Goal: Task Accomplishment & Management: Complete application form

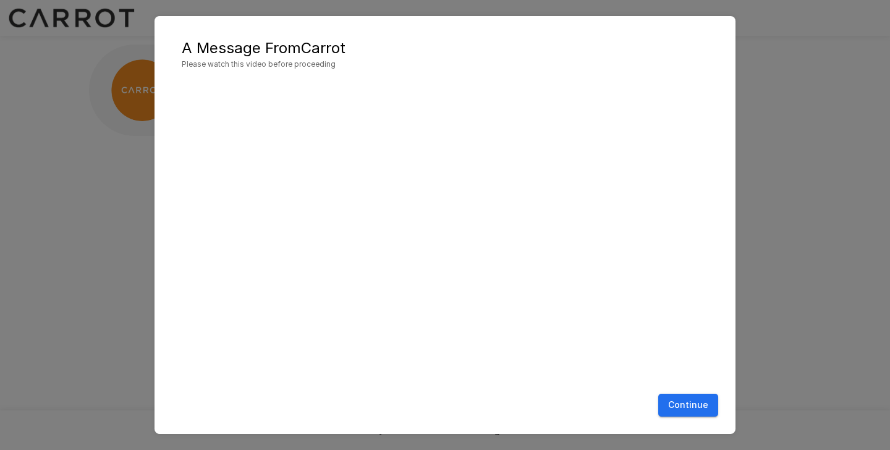
click at [689, 407] on button "Continue" at bounding box center [688, 405] width 60 height 23
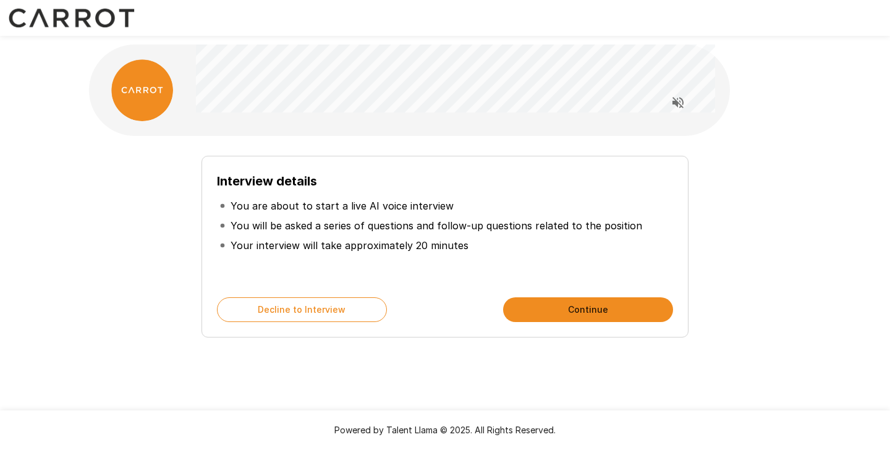
click at [615, 311] on button "Continue" at bounding box center [588, 309] width 170 height 25
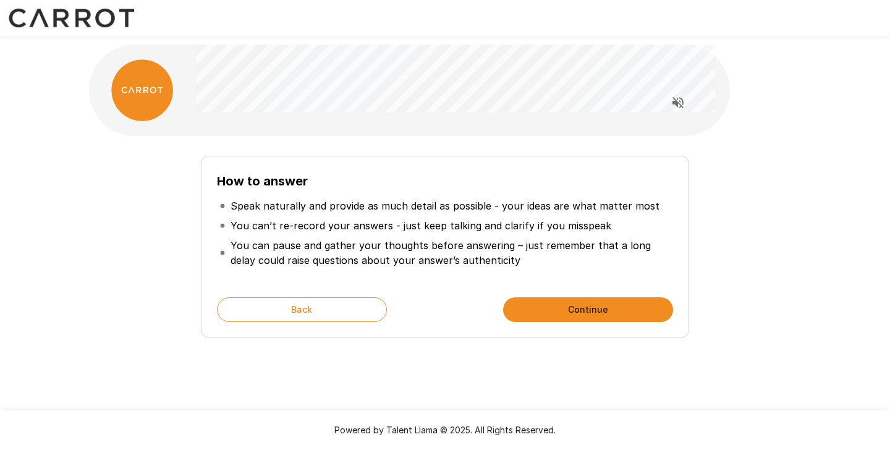
click at [565, 306] on button "Continue" at bounding box center [588, 309] width 170 height 25
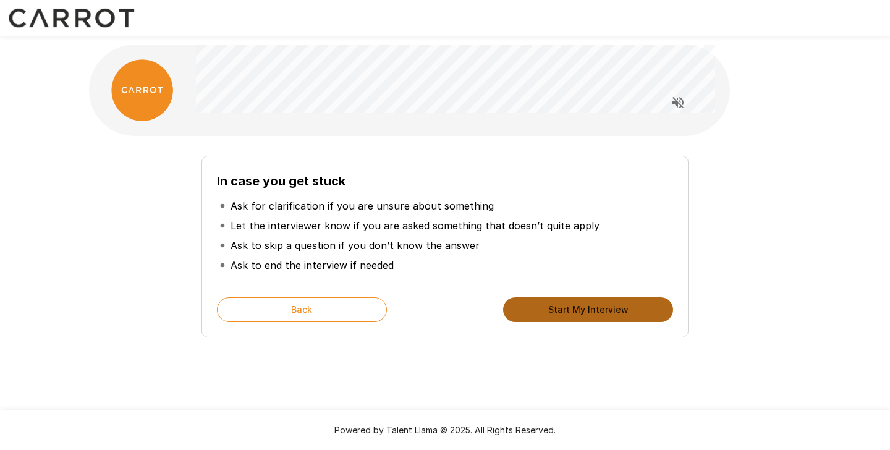
click at [598, 309] on button "Start My Interview" at bounding box center [588, 309] width 170 height 25
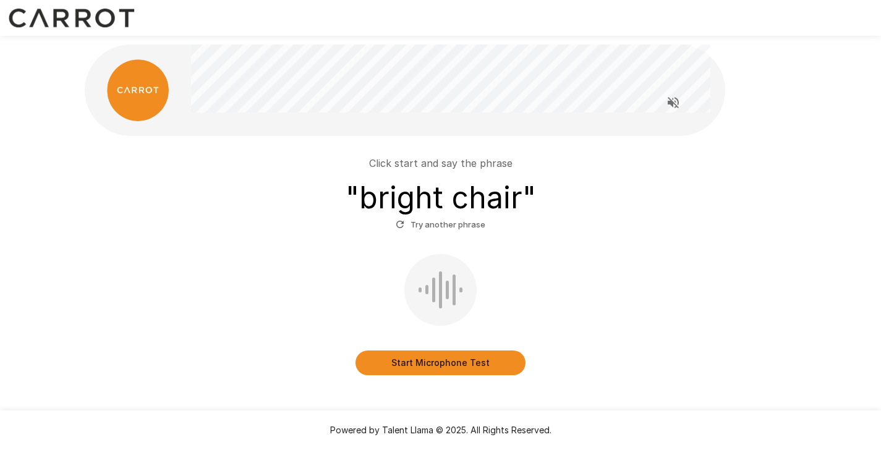
click at [469, 367] on button "Start Microphone Test" at bounding box center [440, 363] width 170 height 25
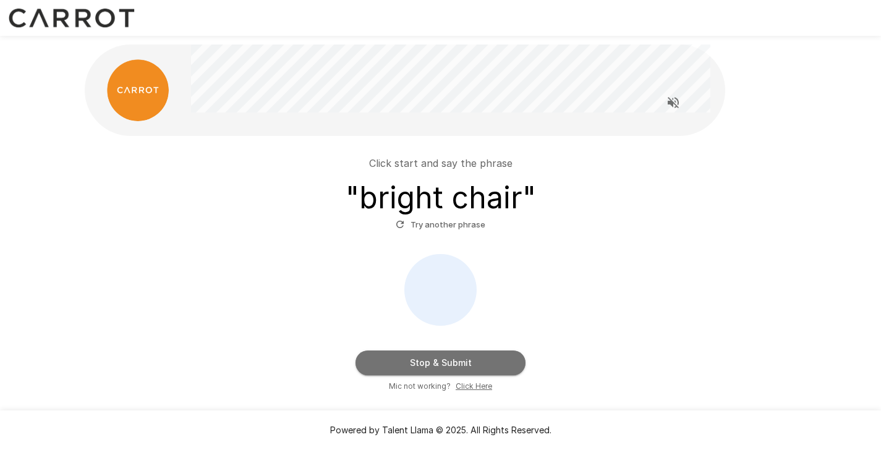
click at [448, 361] on button "Stop & Submit" at bounding box center [440, 363] width 170 height 25
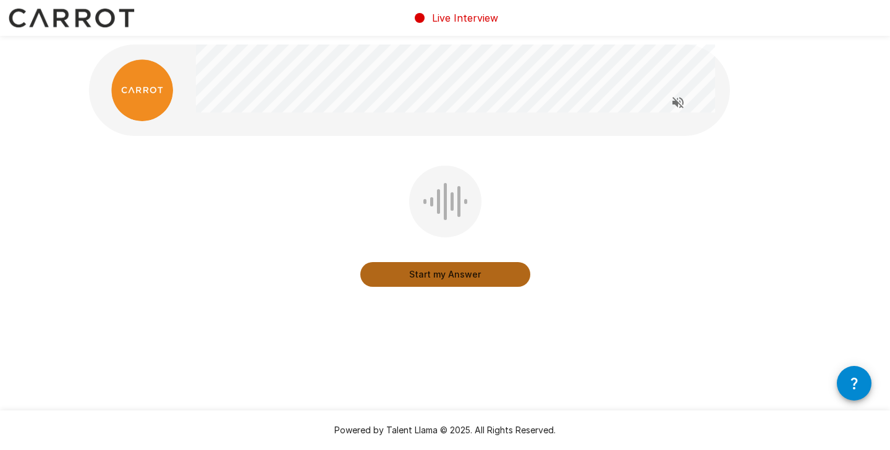
click at [448, 279] on button "Start my Answer" at bounding box center [445, 274] width 170 height 25
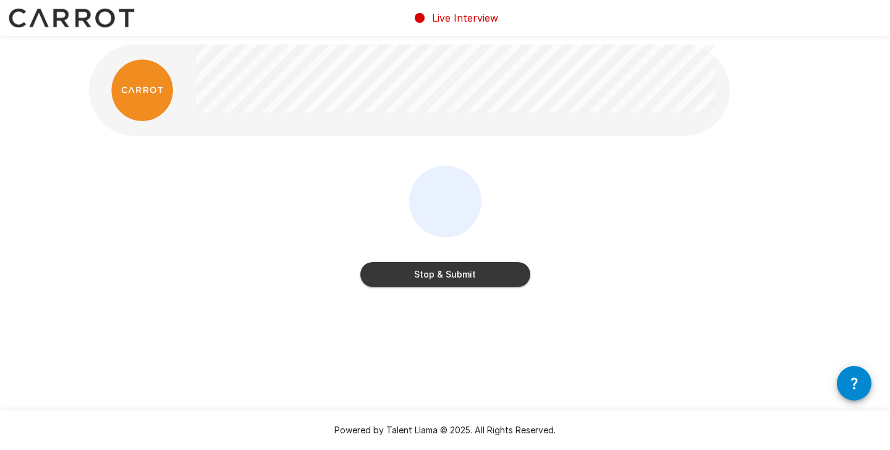
click at [445, 267] on button "Stop & Submit" at bounding box center [445, 274] width 170 height 25
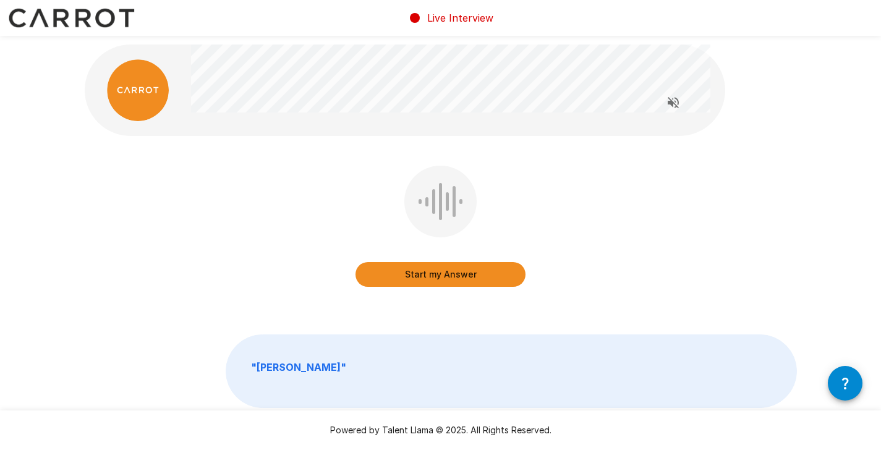
click at [429, 276] on button "Start my Answer" at bounding box center [440, 274] width 170 height 25
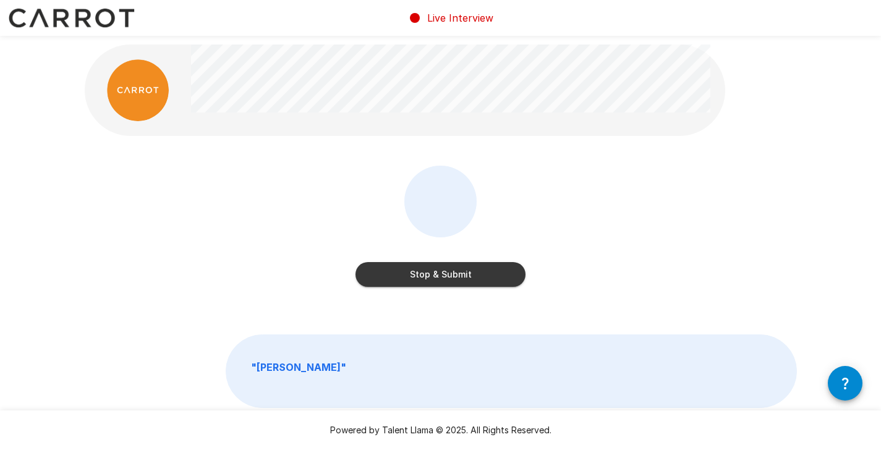
click at [443, 273] on button "Stop & Submit" at bounding box center [440, 274] width 170 height 25
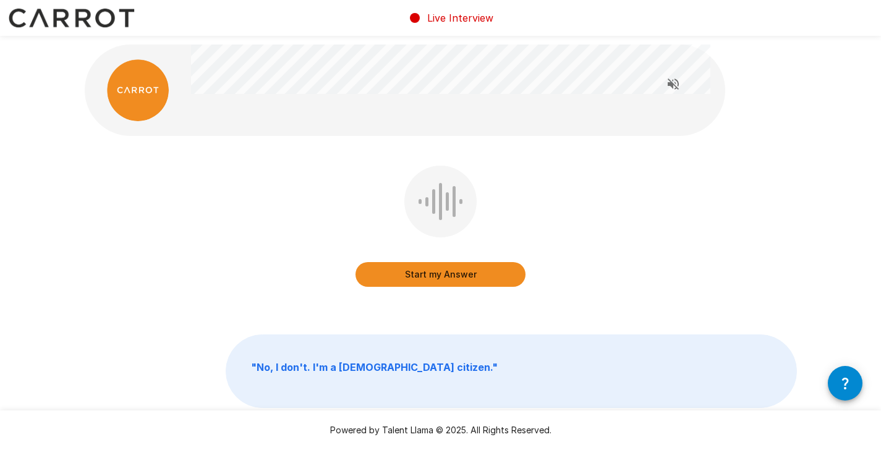
click at [435, 276] on button "Start my Answer" at bounding box center [440, 274] width 170 height 25
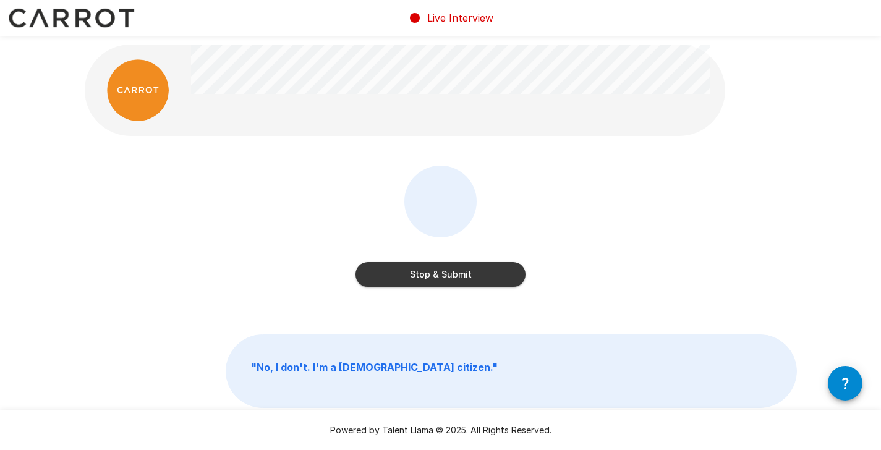
click at [446, 276] on button "Stop & Submit" at bounding box center [440, 274] width 170 height 25
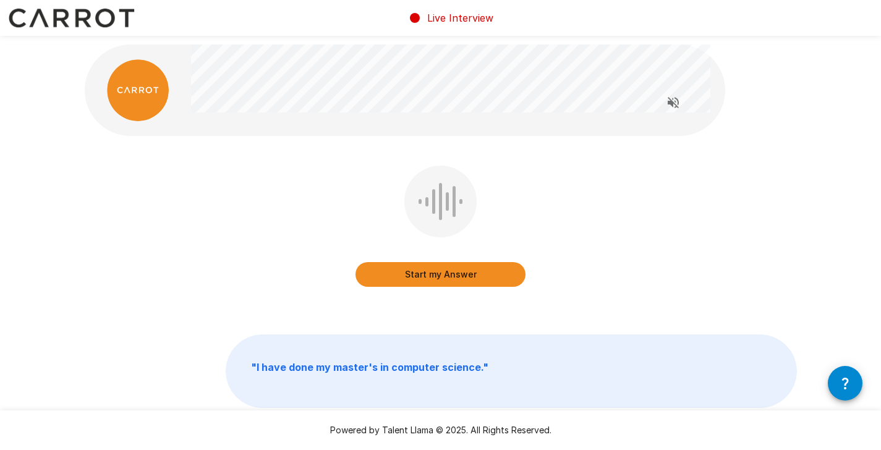
click at [438, 273] on button "Start my Answer" at bounding box center [440, 274] width 170 height 25
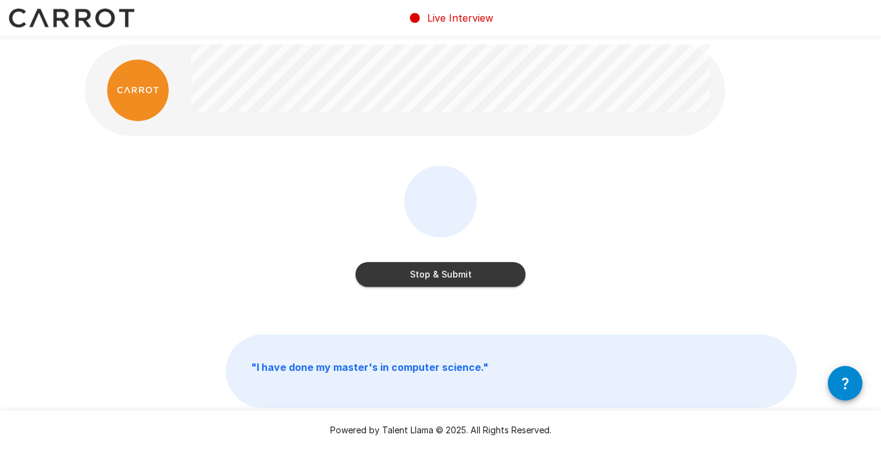
click at [439, 271] on button "Stop & Submit" at bounding box center [440, 274] width 170 height 25
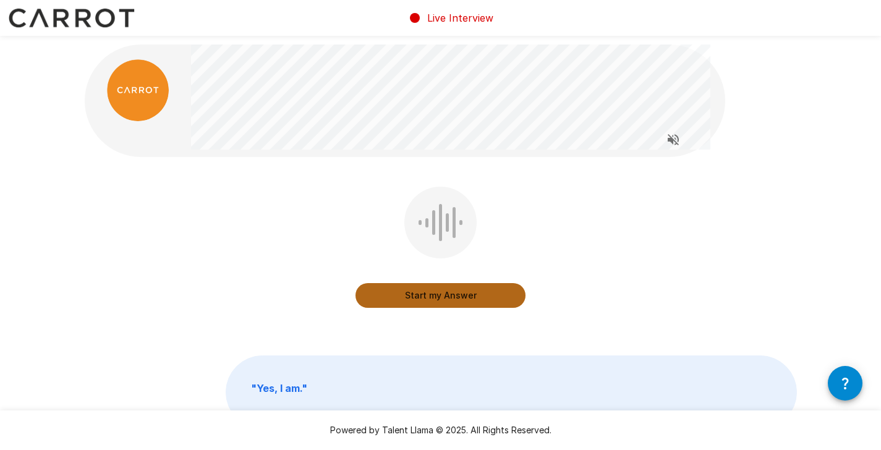
click at [424, 294] on button "Start my Answer" at bounding box center [440, 295] width 170 height 25
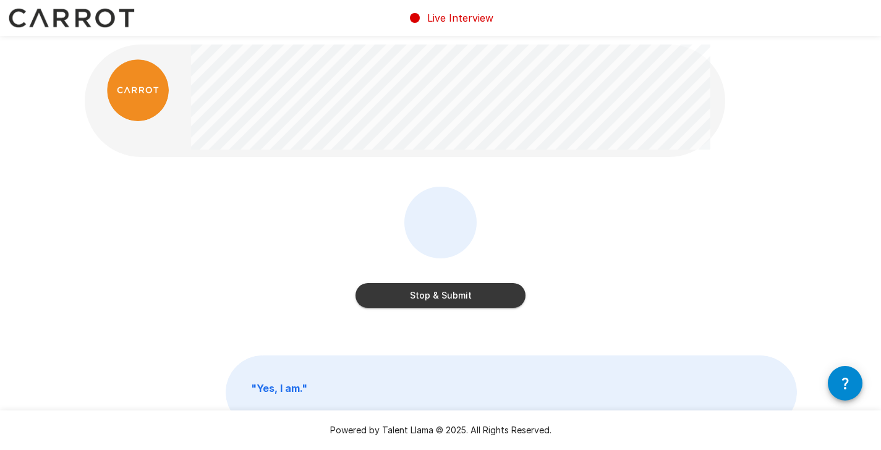
click at [461, 294] on button "Stop & Submit" at bounding box center [440, 295] width 170 height 25
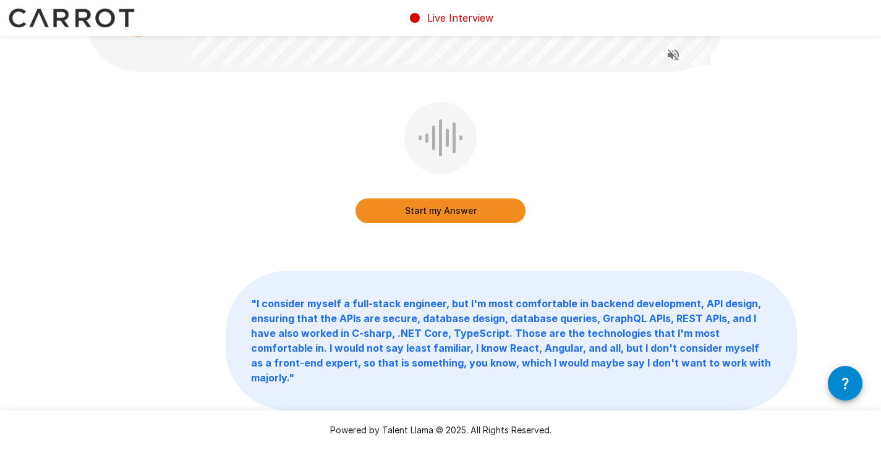
scroll to position [113, 0]
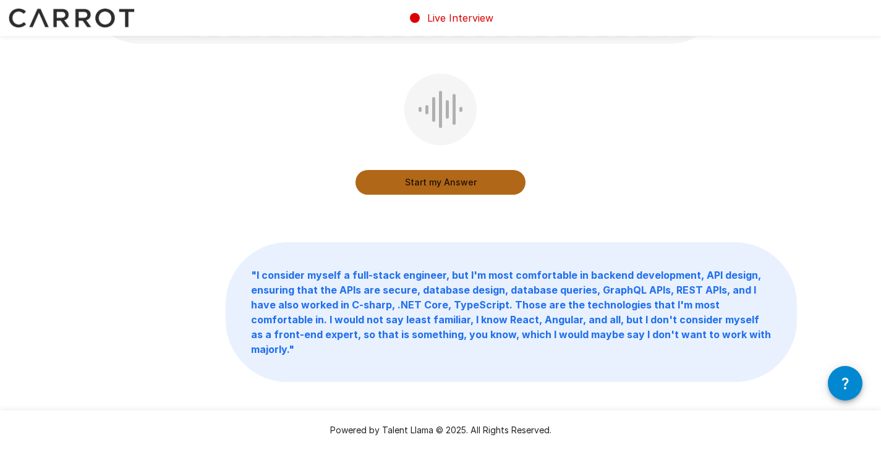
click at [458, 182] on button "Start my Answer" at bounding box center [440, 182] width 170 height 25
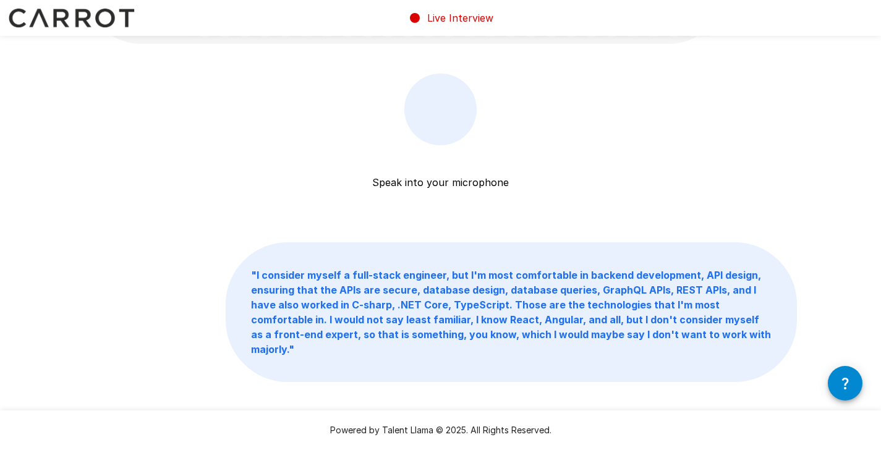
scroll to position [8, 0]
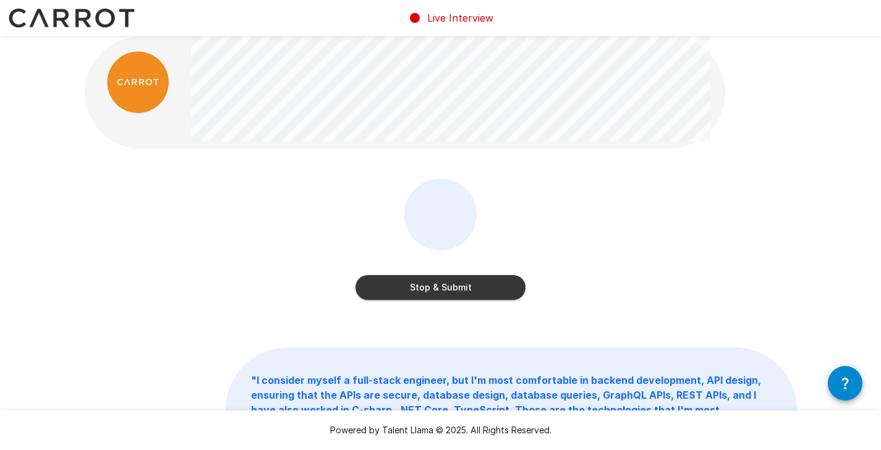
click at [443, 282] on button "Stop & Submit" at bounding box center [440, 287] width 170 height 25
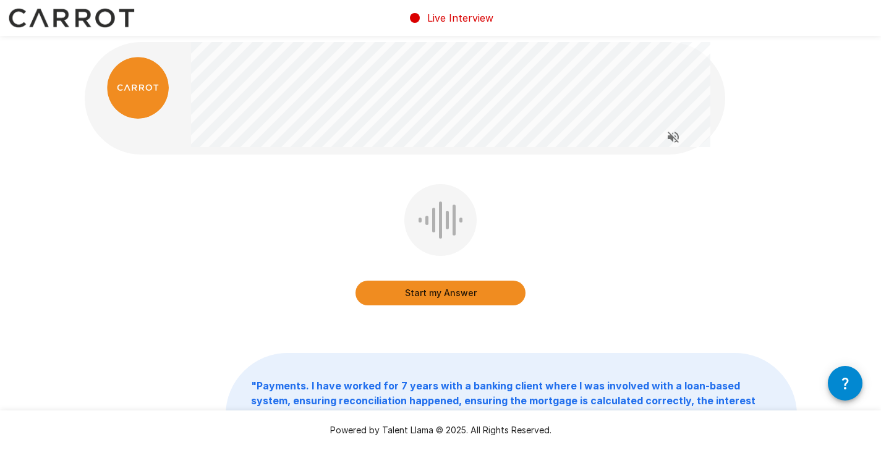
scroll to position [0, 0]
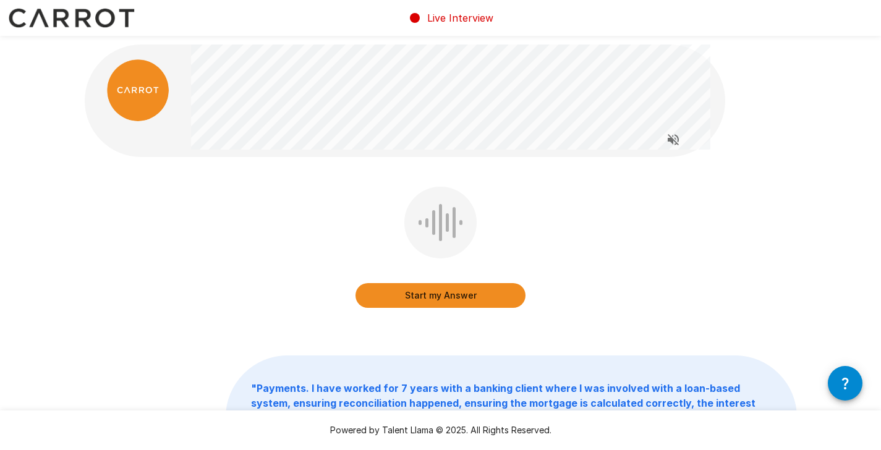
click at [434, 299] on button "Start my Answer" at bounding box center [440, 295] width 170 height 25
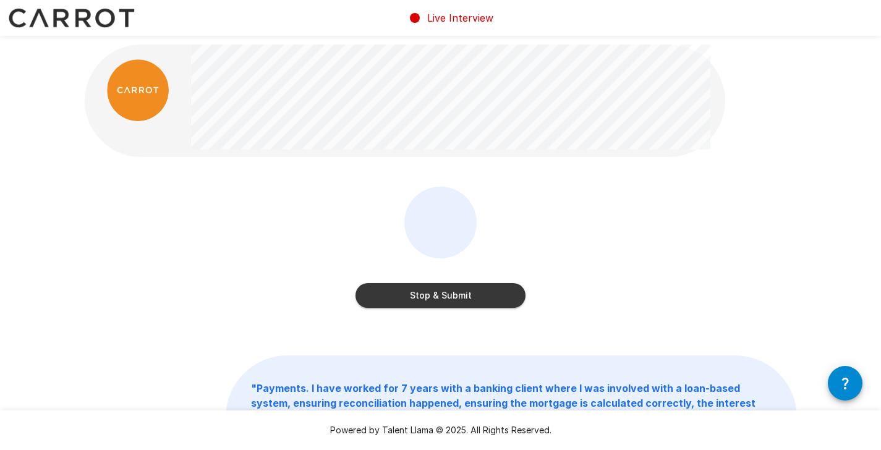
click at [461, 298] on button "Stop & Submit" at bounding box center [440, 295] width 170 height 25
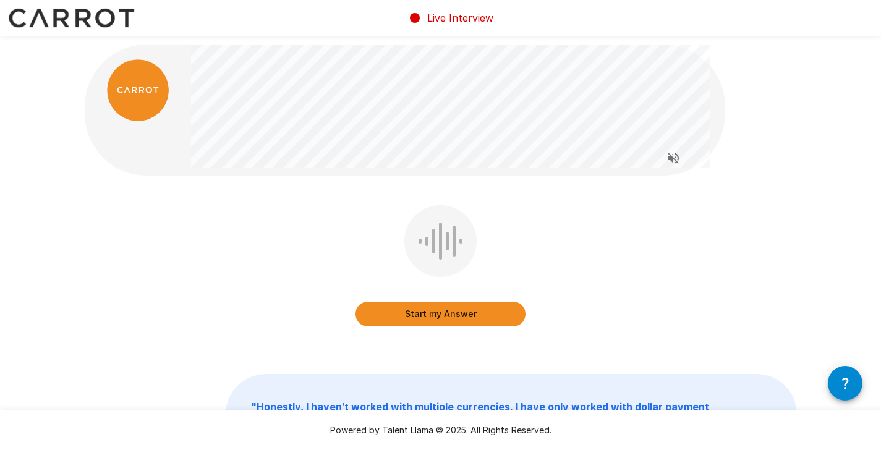
click at [409, 309] on button "Start my Answer" at bounding box center [440, 314] width 170 height 25
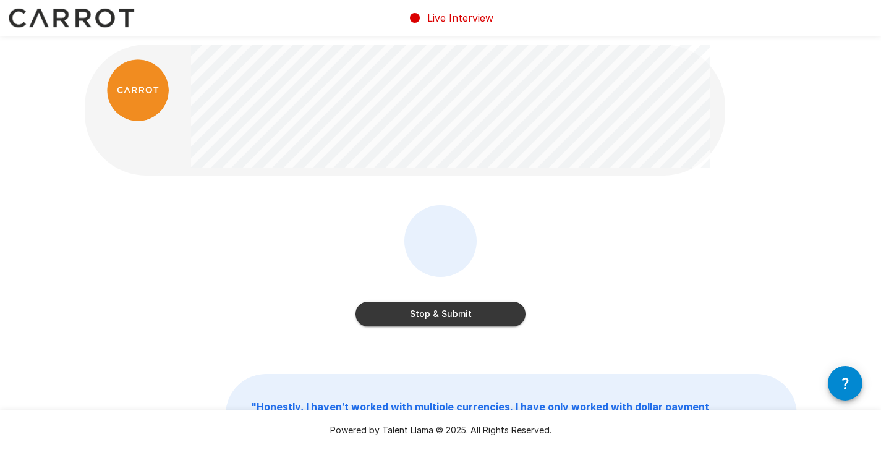
click at [433, 310] on button "Stop & Submit" at bounding box center [440, 314] width 170 height 25
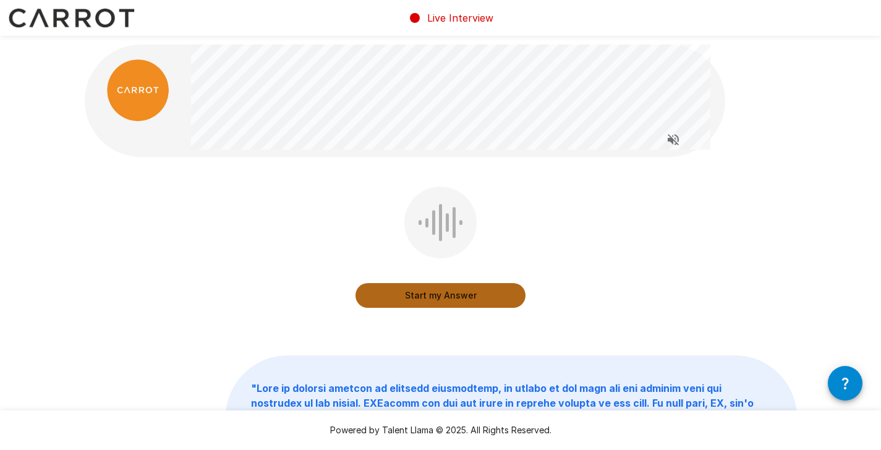
click at [437, 297] on button "Start my Answer" at bounding box center [440, 295] width 170 height 25
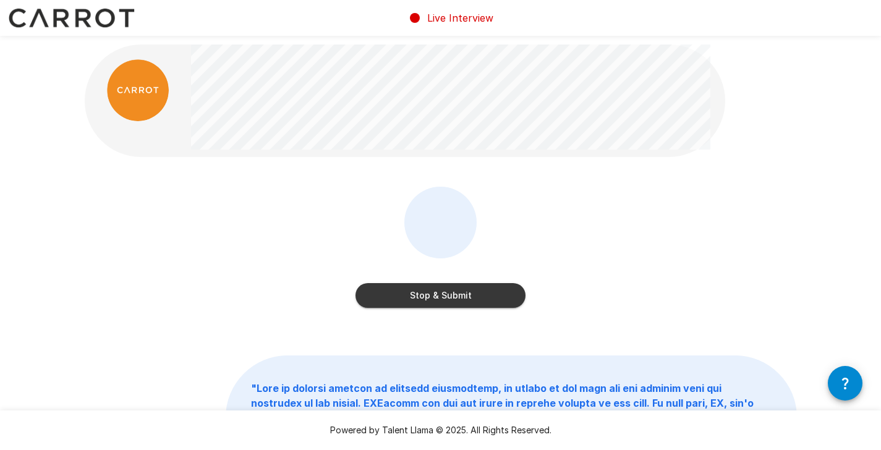
click at [443, 291] on button "Stop & Submit" at bounding box center [440, 295] width 170 height 25
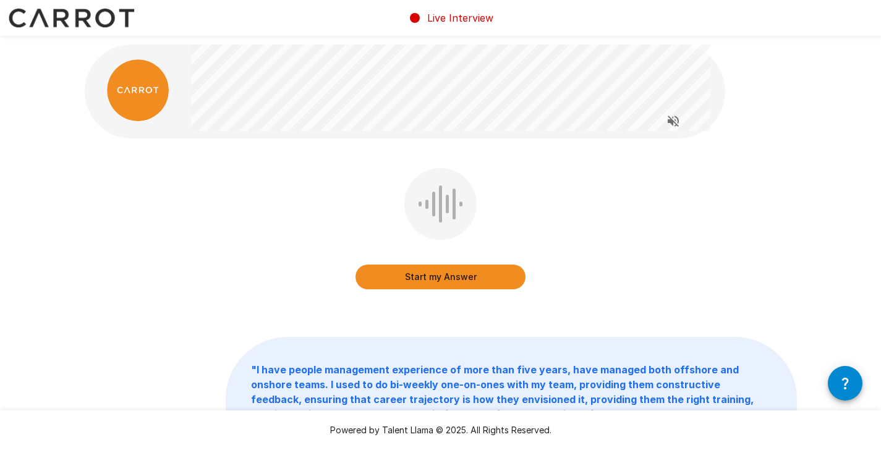
click at [415, 279] on button "Start my Answer" at bounding box center [440, 277] width 170 height 25
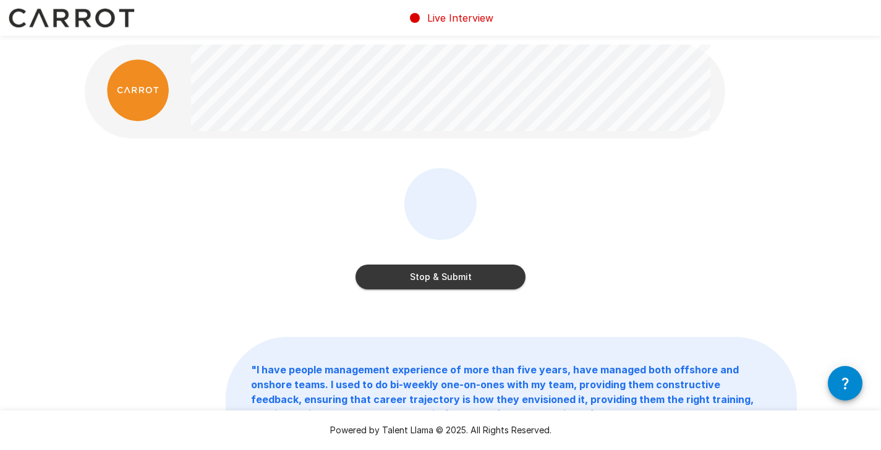
click at [463, 283] on button "Stop & Submit" at bounding box center [440, 277] width 170 height 25
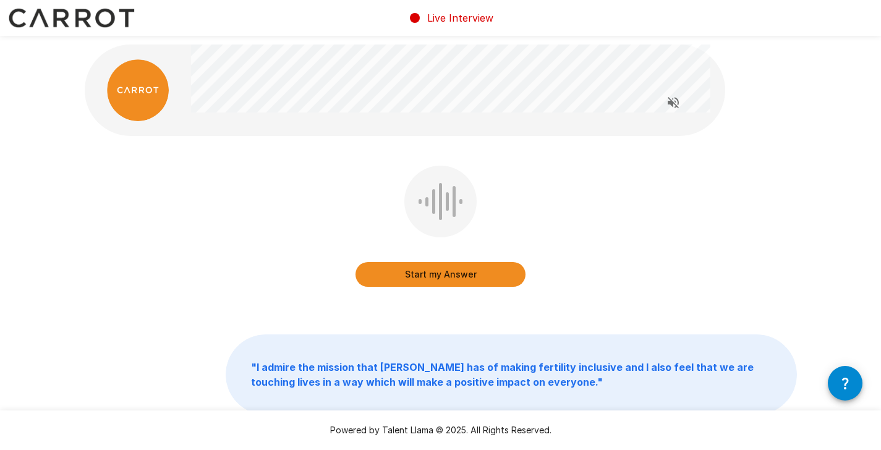
click at [455, 273] on button "Start my Answer" at bounding box center [440, 274] width 170 height 25
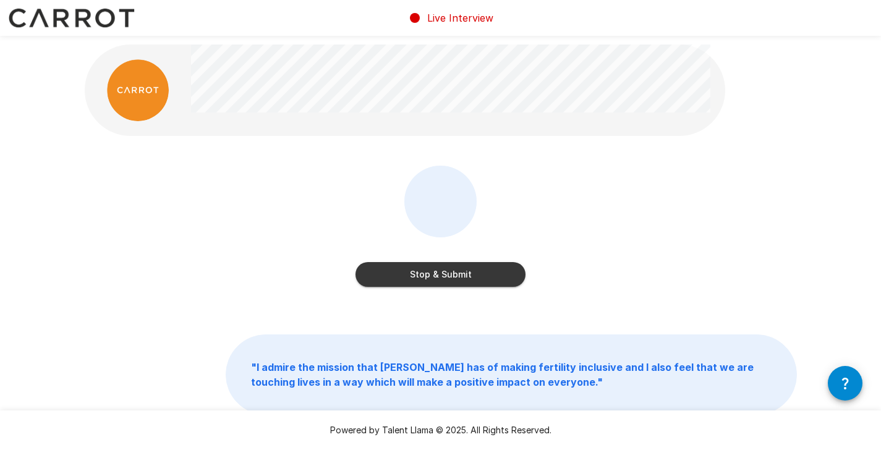
click at [439, 268] on button "Stop & Submit" at bounding box center [440, 274] width 170 height 25
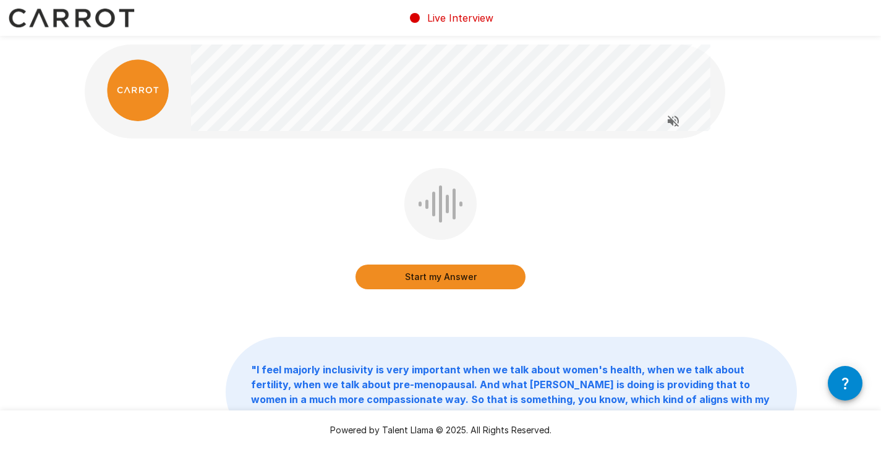
click at [443, 279] on button "Start my Answer" at bounding box center [440, 277] width 170 height 25
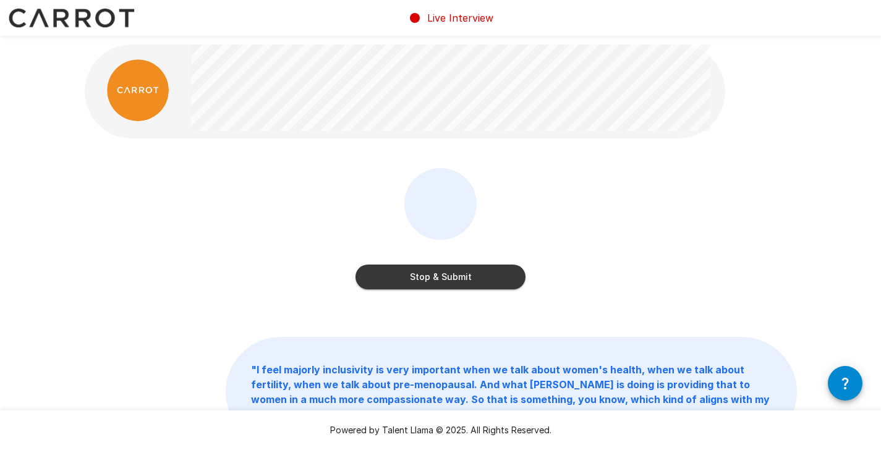
click at [441, 279] on button "Stop & Submit" at bounding box center [440, 277] width 170 height 25
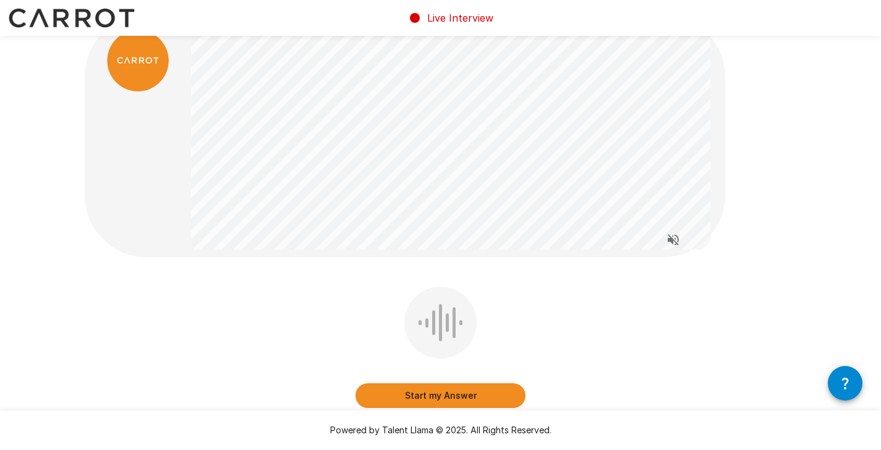
scroll to position [93, 0]
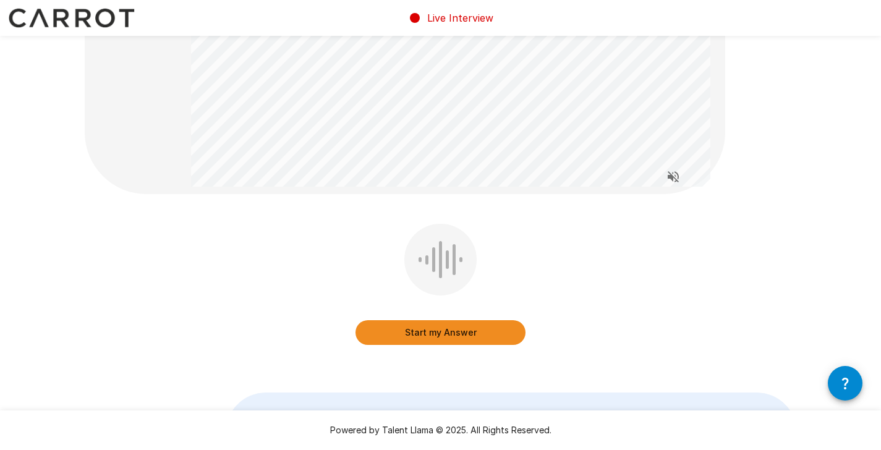
click at [459, 335] on button "Start my Answer" at bounding box center [440, 332] width 170 height 25
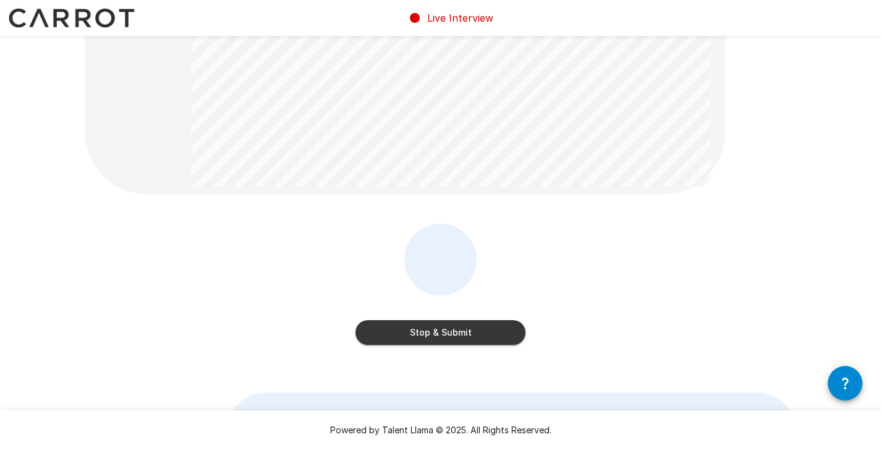
click at [458, 332] on button "Stop & Submit" at bounding box center [440, 332] width 170 height 25
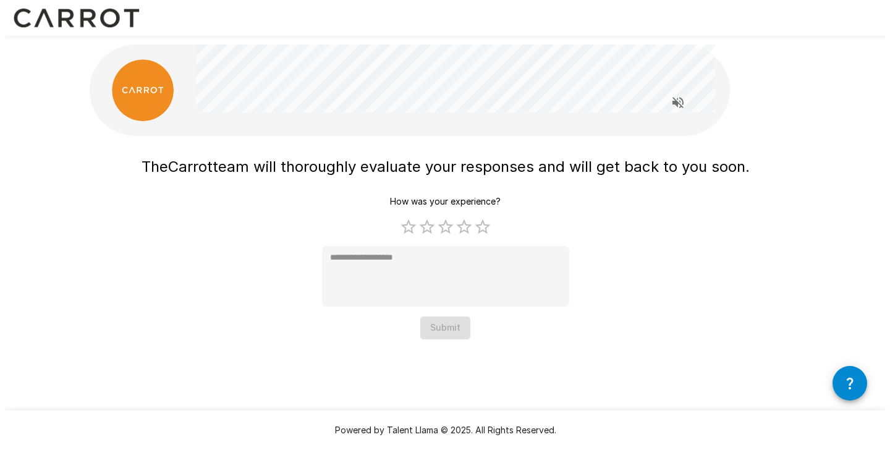
scroll to position [0, 0]
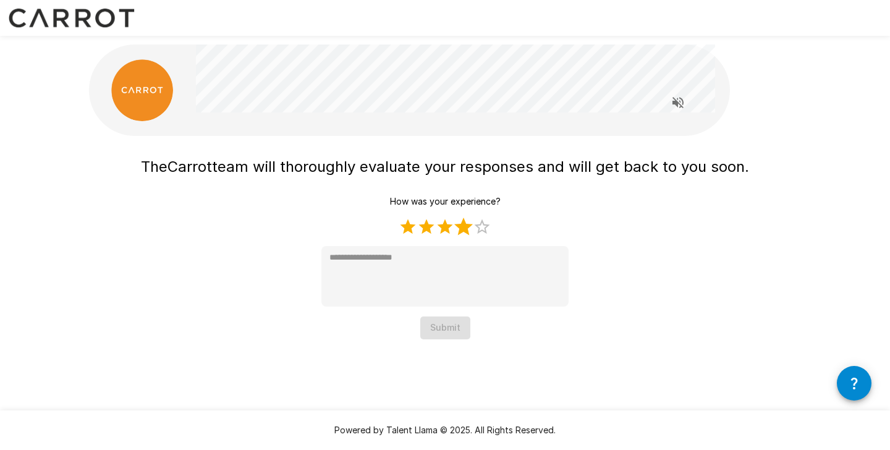
click at [470, 228] on label "4 Stars" at bounding box center [463, 227] width 19 height 19
type textarea "*"
click at [446, 330] on button "Submit" at bounding box center [445, 328] width 50 height 23
